Goal: Task Accomplishment & Management: Complete application form

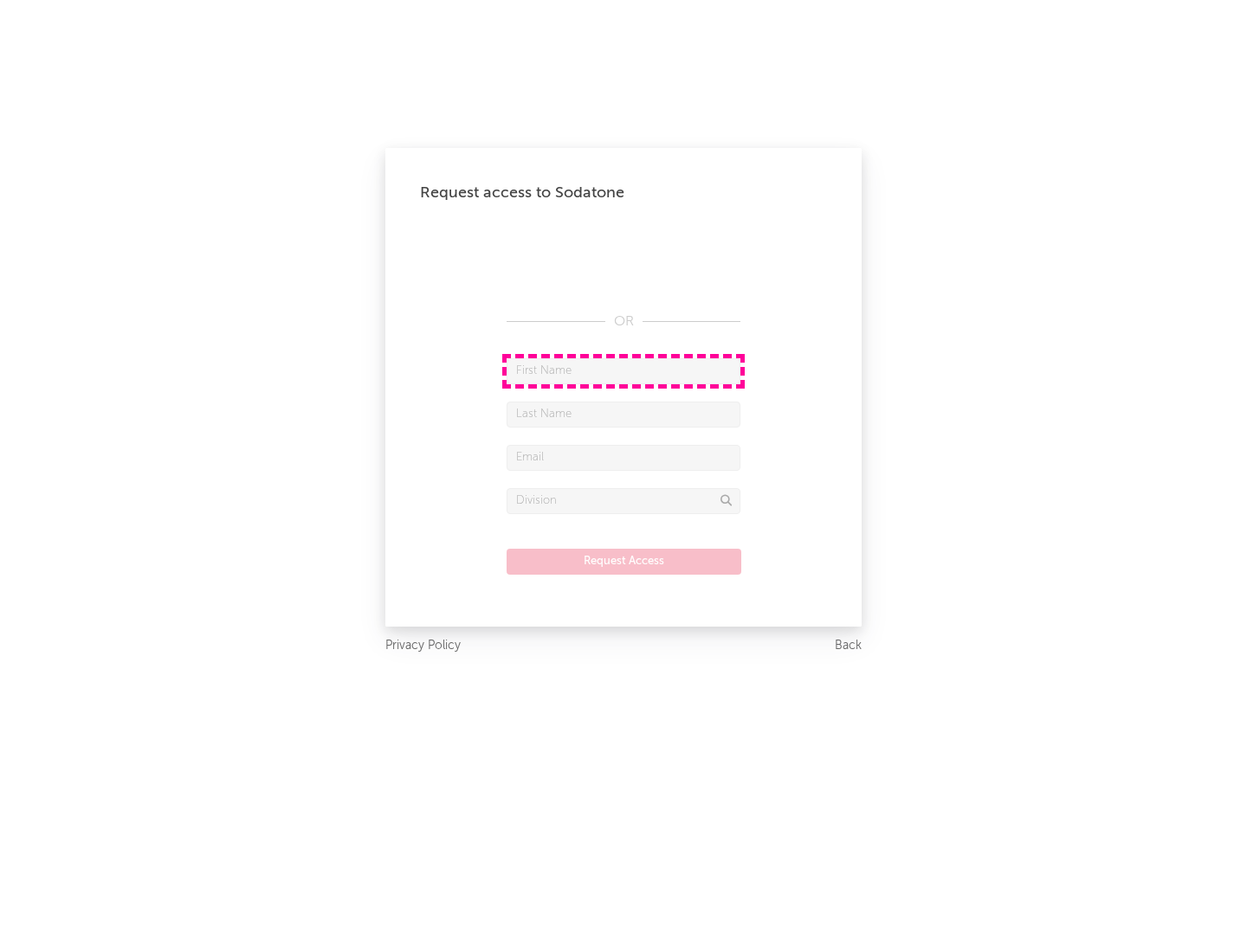
click at [624, 370] on input "text" at bounding box center [624, 371] width 234 height 26
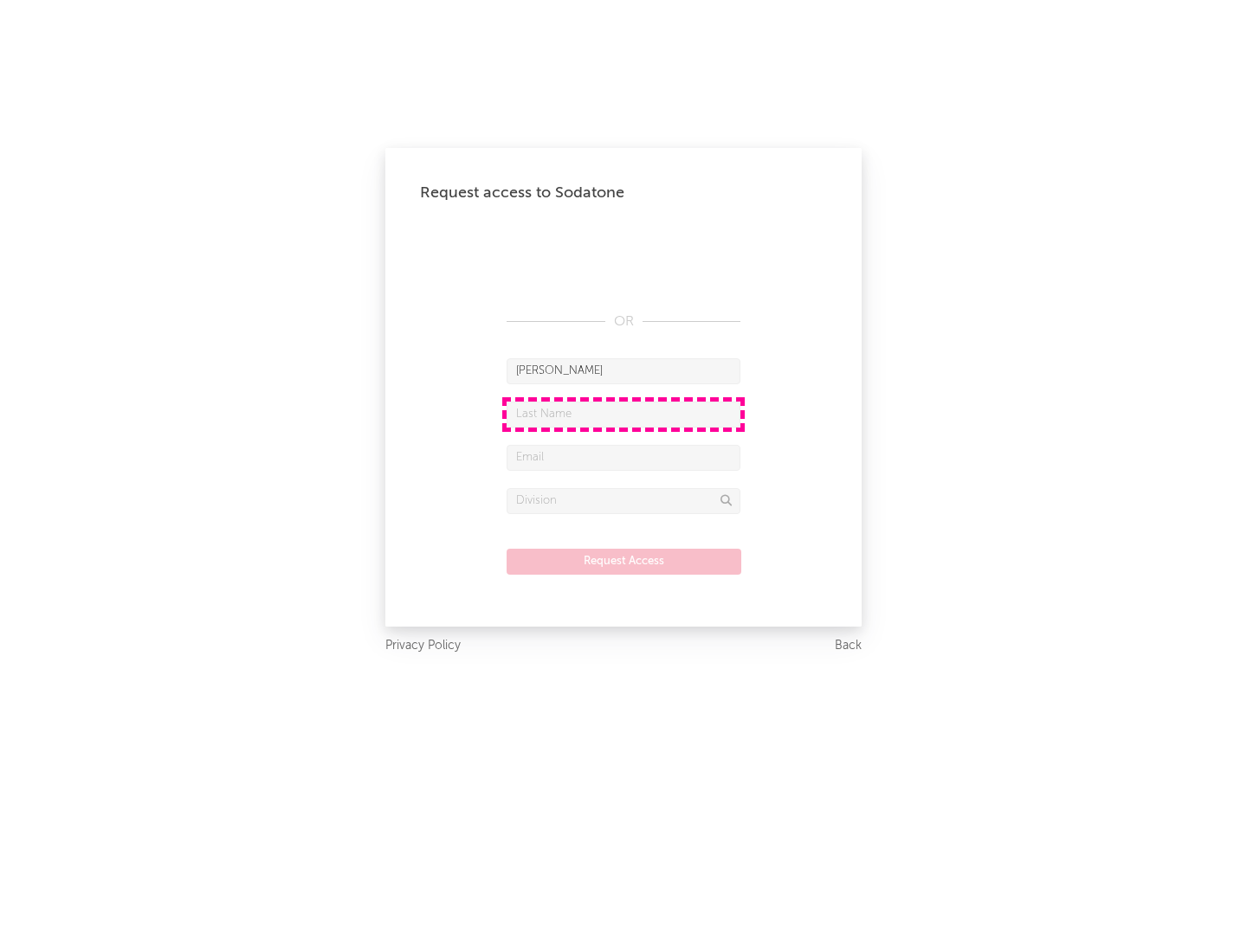
type input "[PERSON_NAME]"
click at [624, 414] on input "text" at bounding box center [624, 415] width 234 height 26
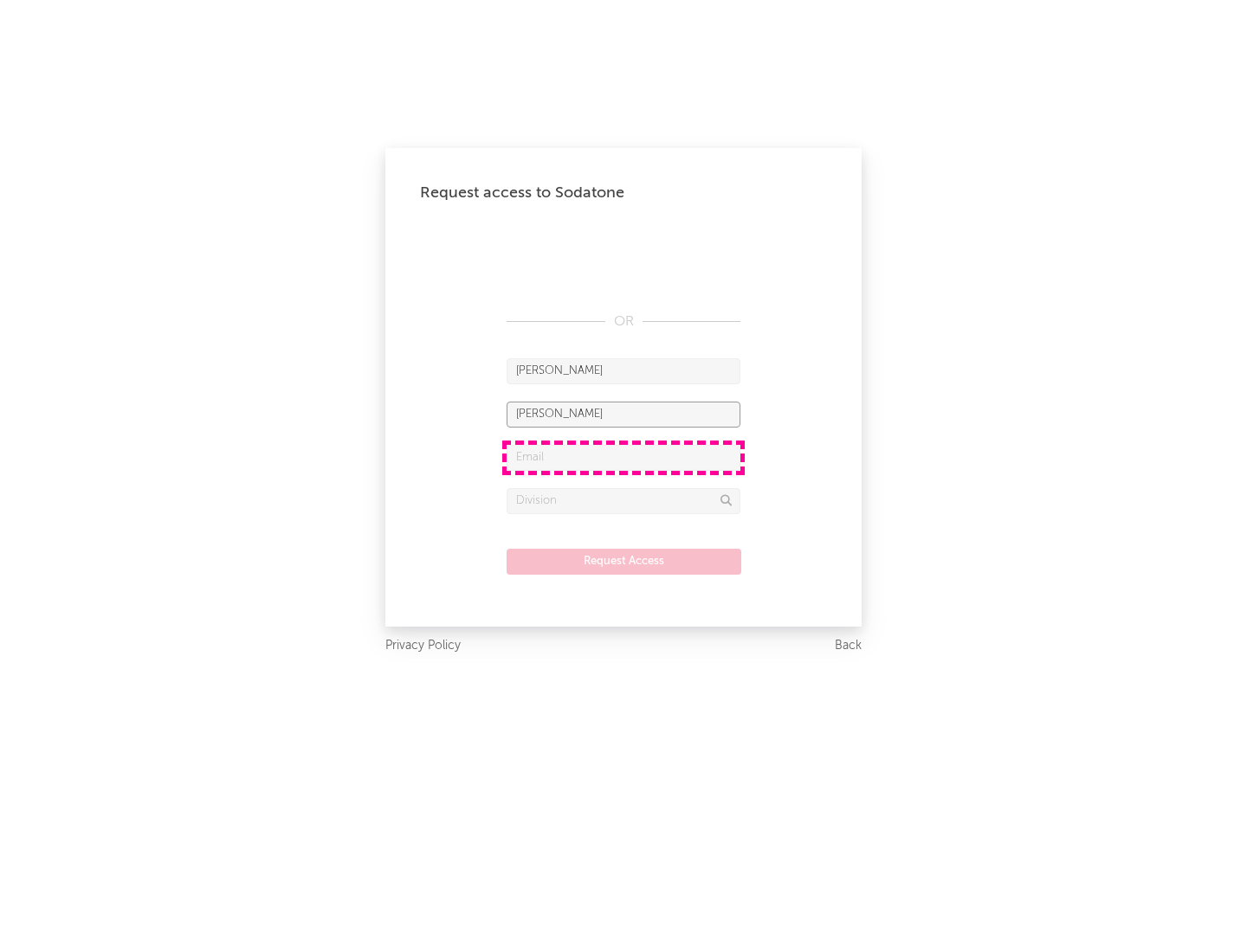
type input "[PERSON_NAME]"
click at [624, 457] on input "text" at bounding box center [624, 458] width 234 height 26
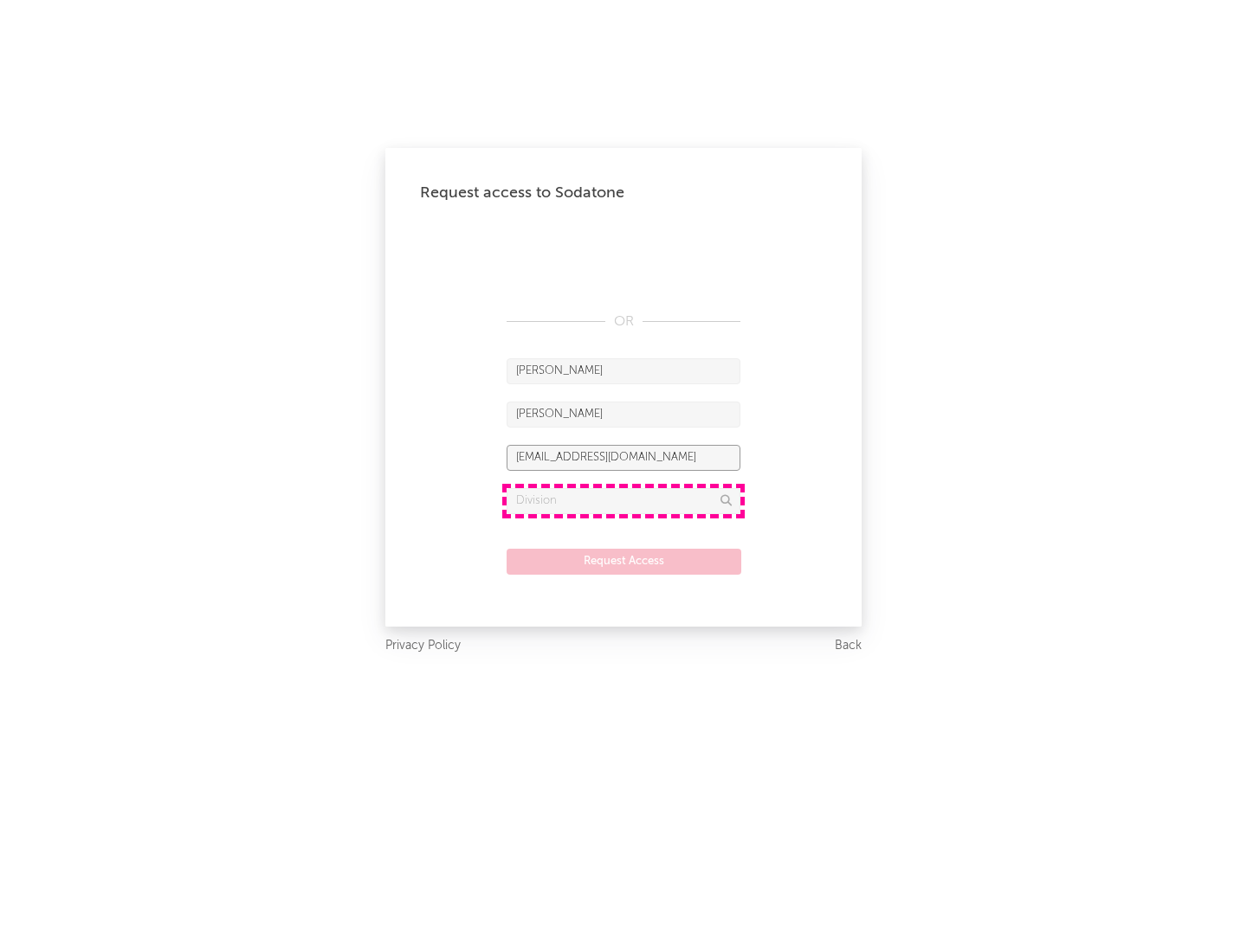
type input "[EMAIL_ADDRESS][DOMAIN_NAME]"
click at [624, 501] on input "text" at bounding box center [624, 501] width 234 height 26
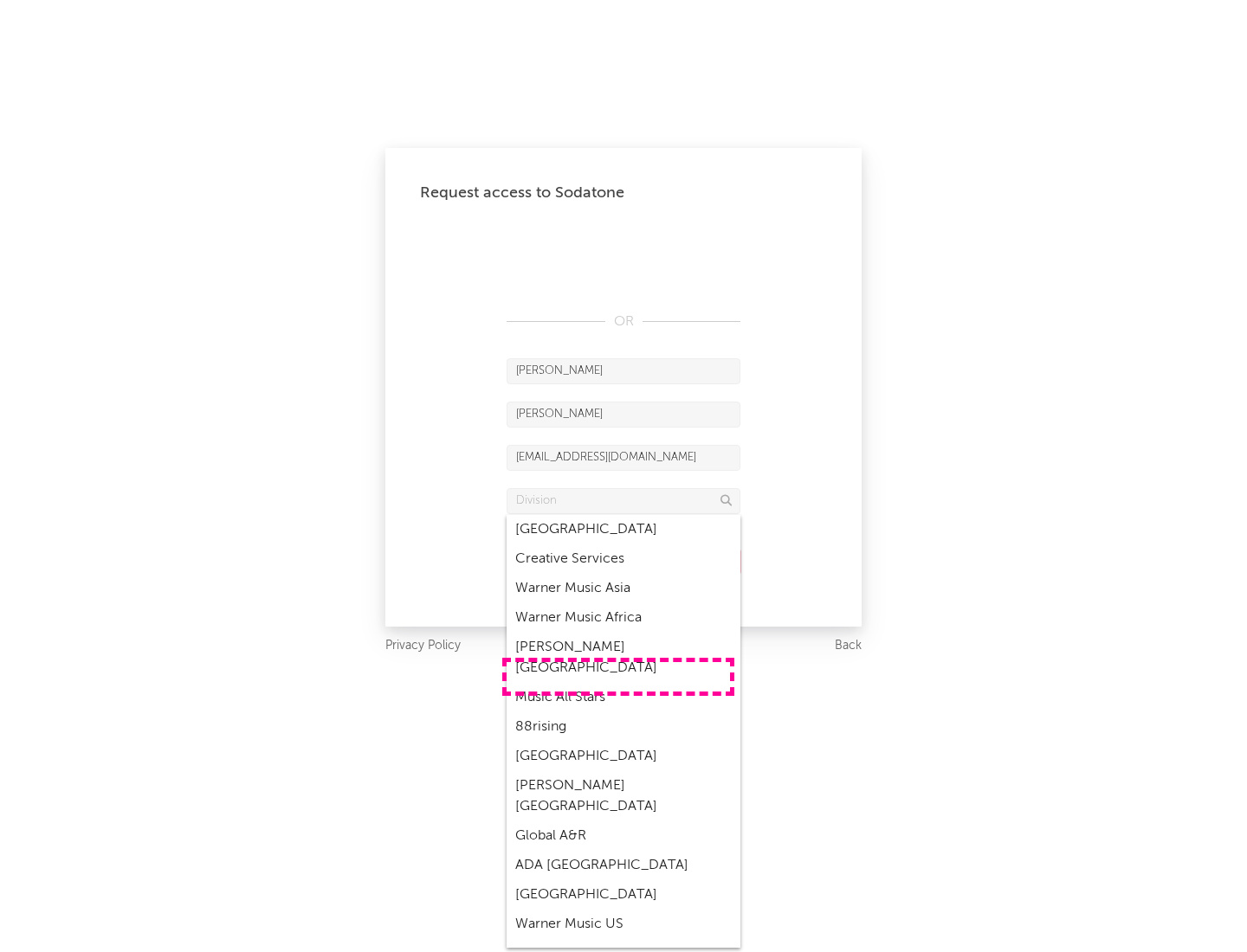
click at [619, 683] on div "Music All Stars" at bounding box center [624, 698] width 234 height 30
type input "Music All Stars"
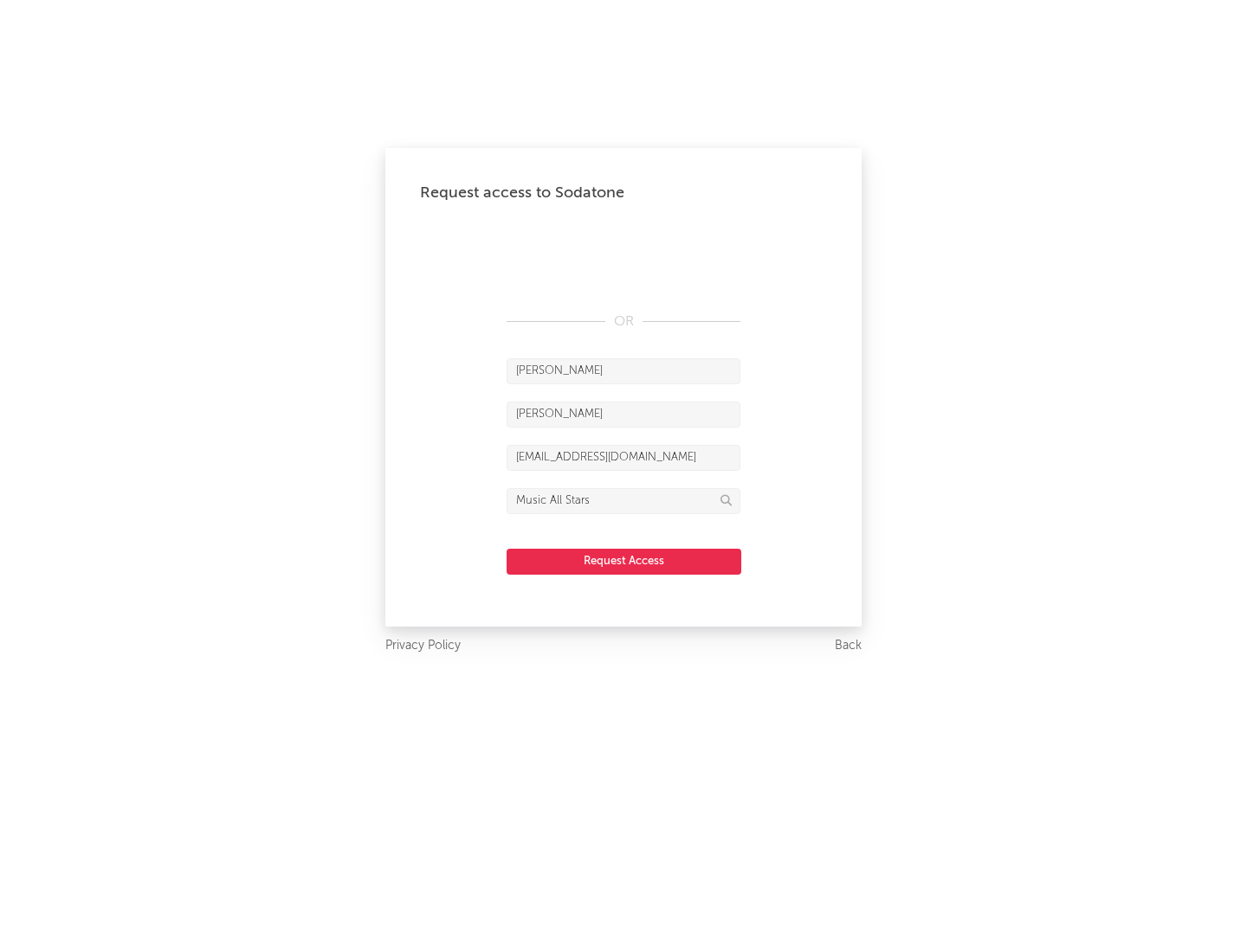
click at [624, 561] on button "Request Access" at bounding box center [624, 562] width 235 height 26
